Goal: Communication & Community: Participate in discussion

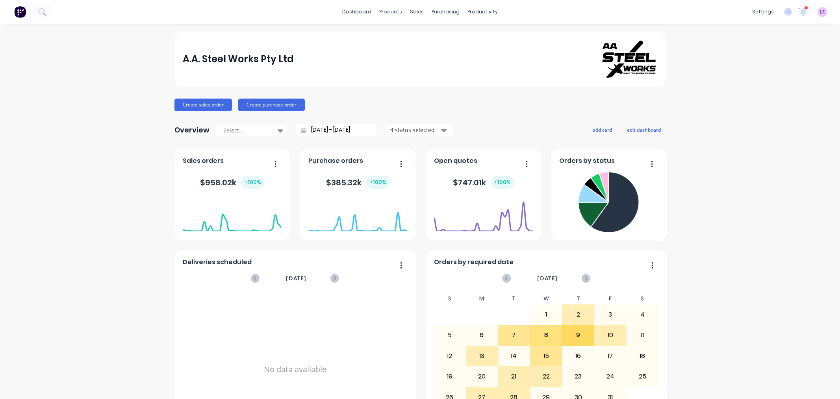
click at [800, 11] on icon at bounding box center [803, 10] width 7 height 7
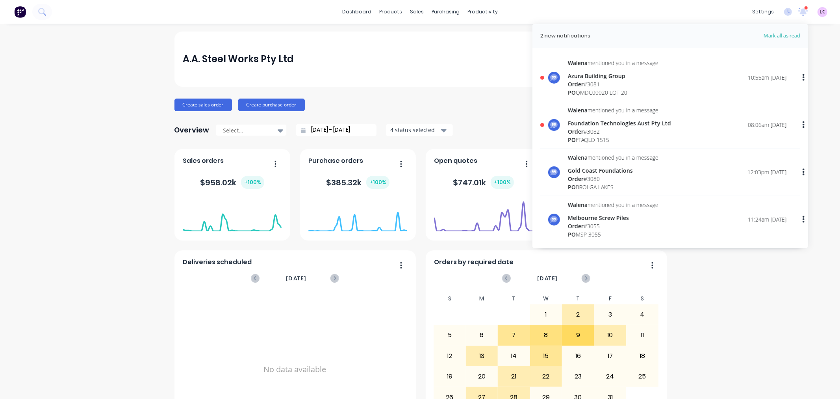
click at [703, 127] on div "[PERSON_NAME] mentioned you in a message Foundation Technologies Aust Pty Ltd O…" at bounding box center [677, 125] width 219 height 38
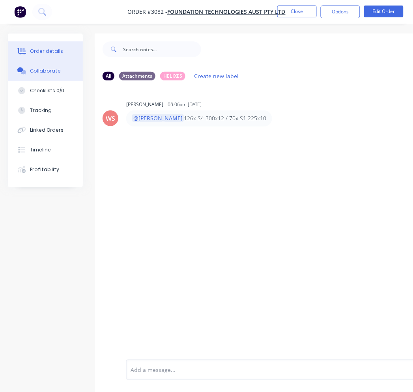
click at [58, 52] on div "Order details" at bounding box center [46, 51] width 33 height 7
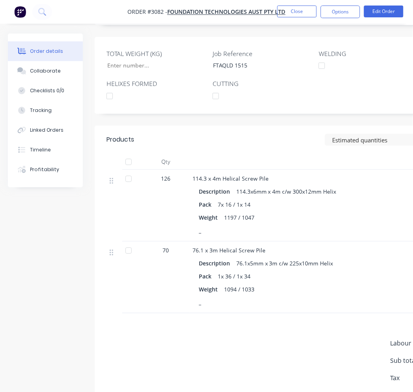
scroll to position [227, 0]
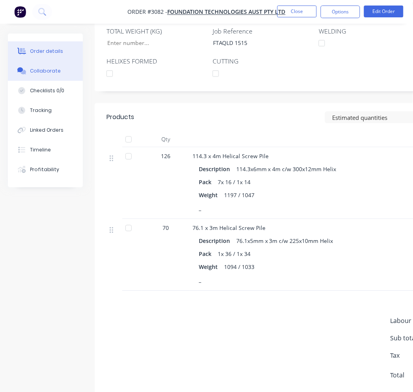
click at [45, 68] on div "Collaborate" at bounding box center [45, 70] width 31 height 7
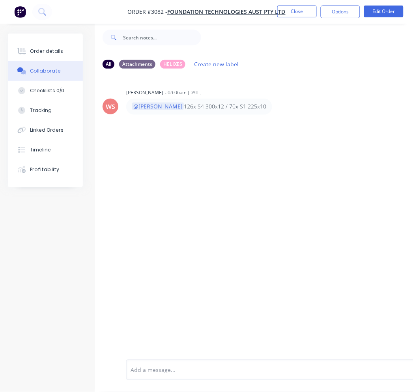
click at [201, 368] on div at bounding box center [272, 370] width 283 height 8
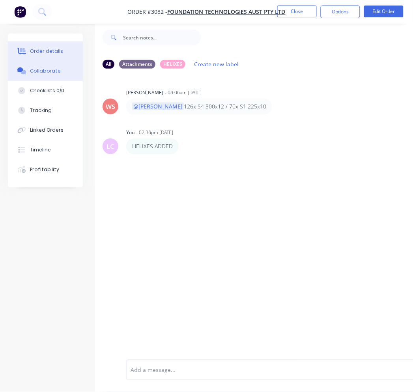
click at [52, 50] on div "Order details" at bounding box center [46, 51] width 33 height 7
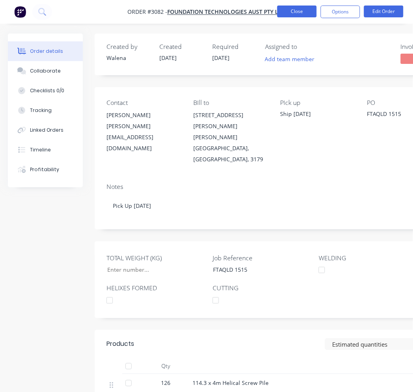
click at [306, 13] on button "Close" at bounding box center [296, 12] width 39 height 12
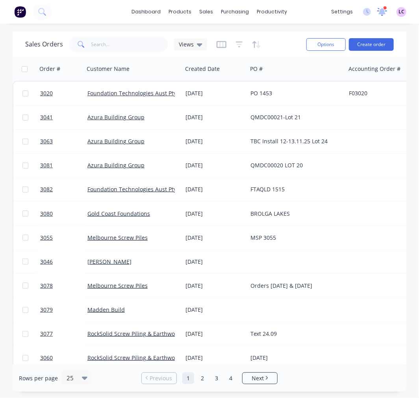
click at [381, 8] on icon at bounding box center [382, 11] width 11 height 9
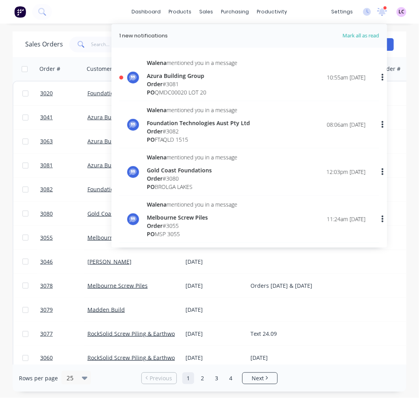
click at [217, 80] on div "Order # 3081" at bounding box center [192, 84] width 91 height 8
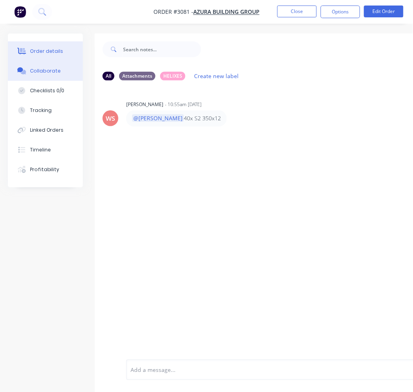
click at [52, 51] on div "Order details" at bounding box center [46, 51] width 33 height 7
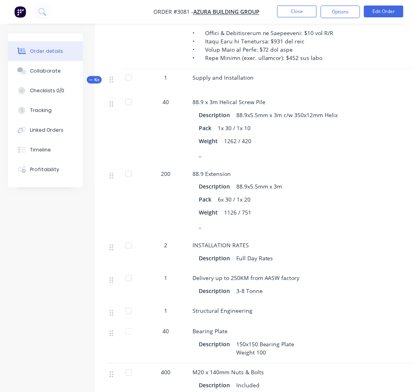
scroll to position [613, 0]
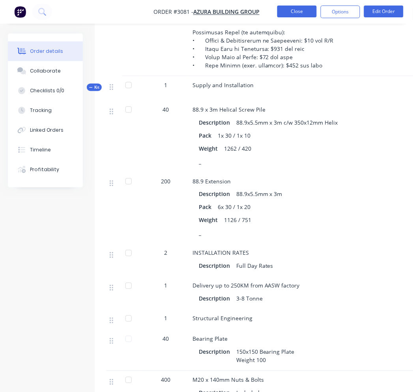
click at [302, 11] on button "Close" at bounding box center [296, 12] width 39 height 12
